Goal: Check status: Check status

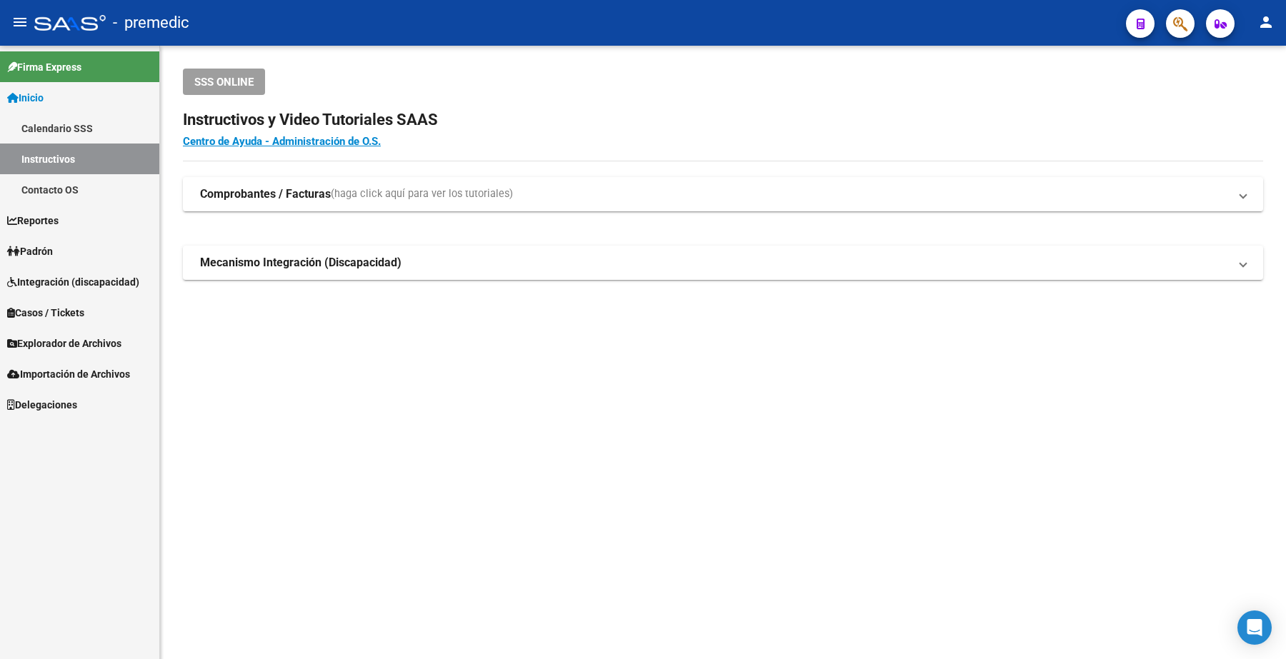
click at [50, 248] on span "Padrón" at bounding box center [30, 252] width 46 height 16
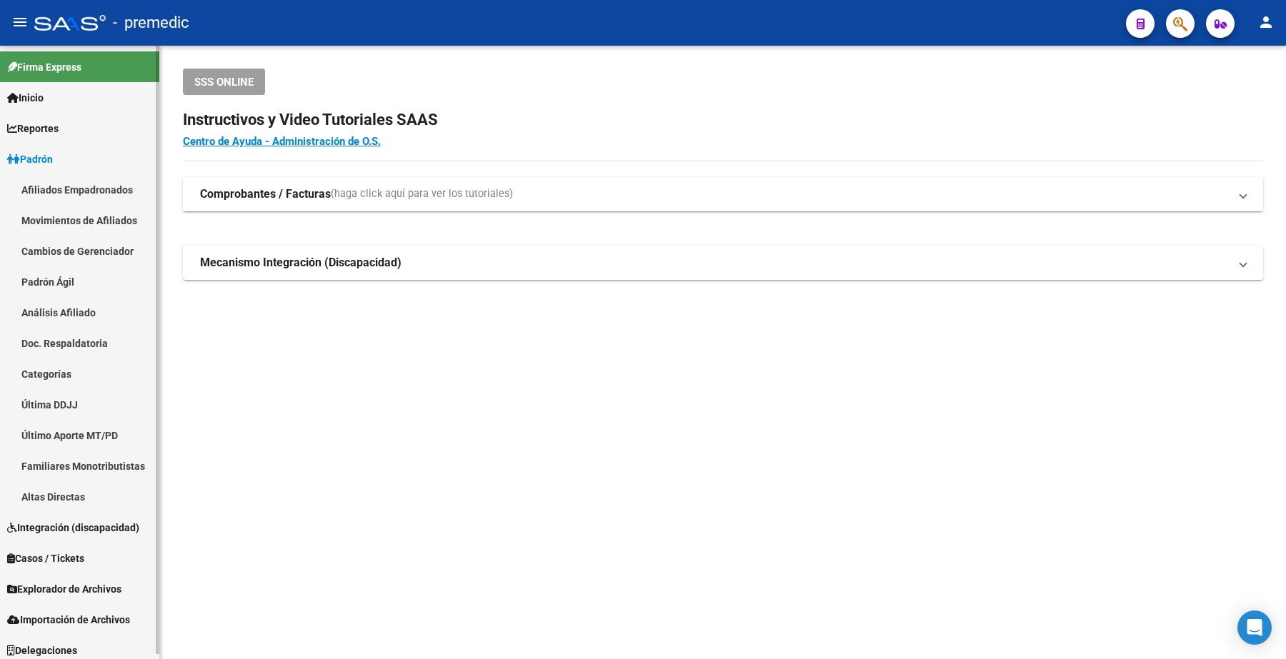
click at [51, 318] on link "Análisis Afiliado" at bounding box center [79, 312] width 159 height 31
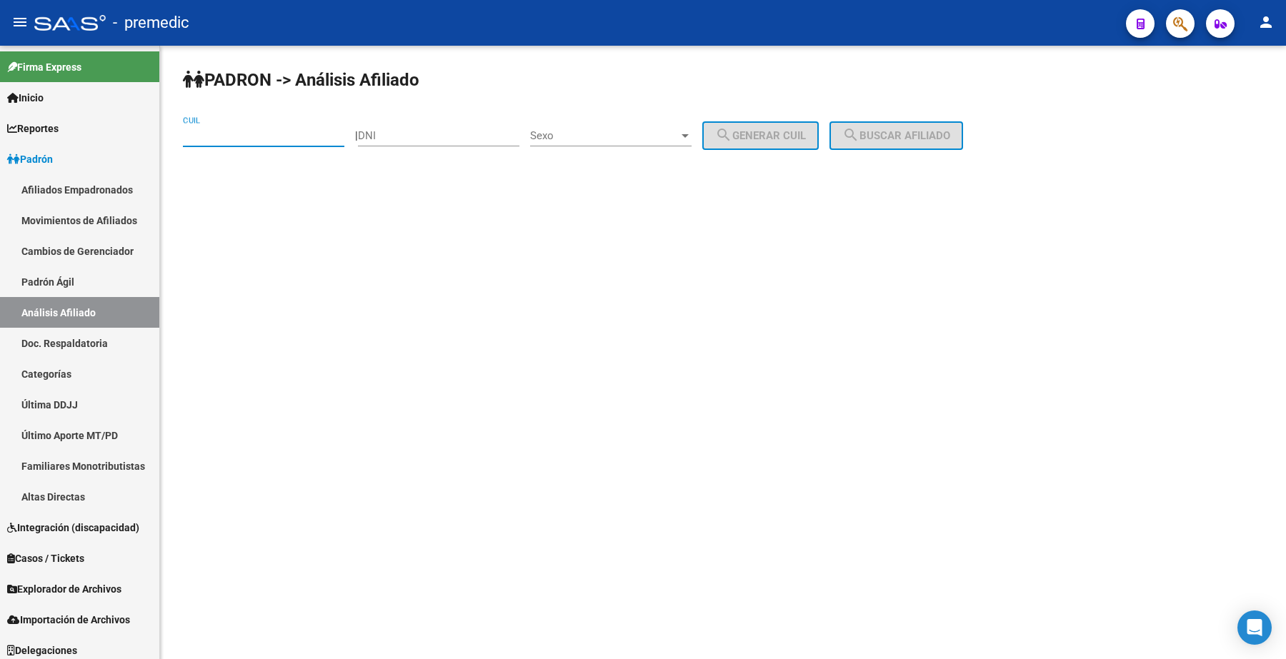
click at [234, 136] on input "CUIL" at bounding box center [263, 135] width 161 height 13
paste input "23-36087214-9"
type input "23-36087214-9"
click at [640, 134] on span "search Buscar afiliado" at bounding box center [896, 135] width 108 height 13
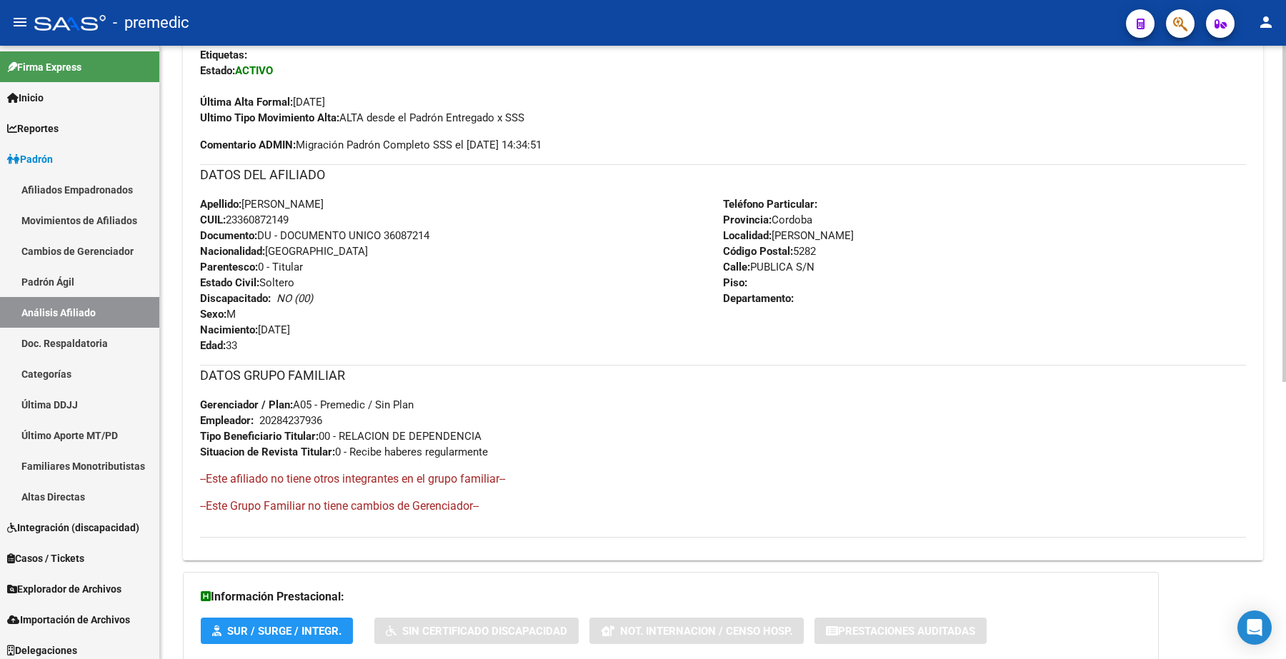
scroll to position [506, 0]
